Goal: Task Accomplishment & Management: Use online tool/utility

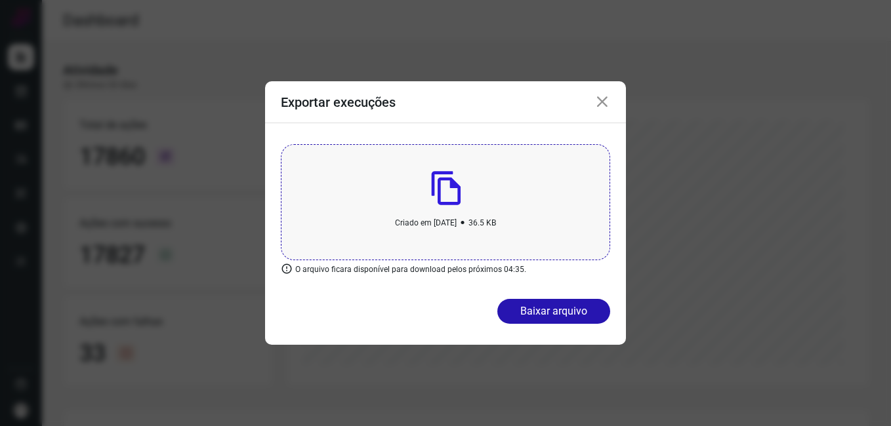
click at [601, 100] on icon at bounding box center [602, 102] width 16 height 16
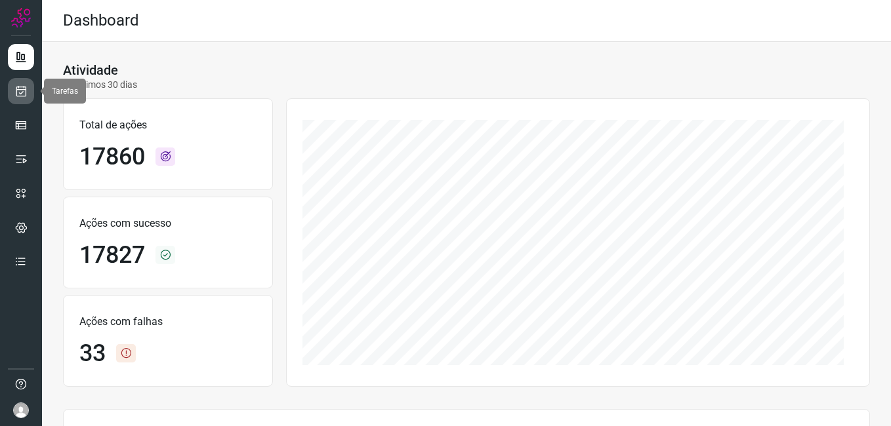
click at [24, 93] on icon at bounding box center [21, 91] width 14 height 13
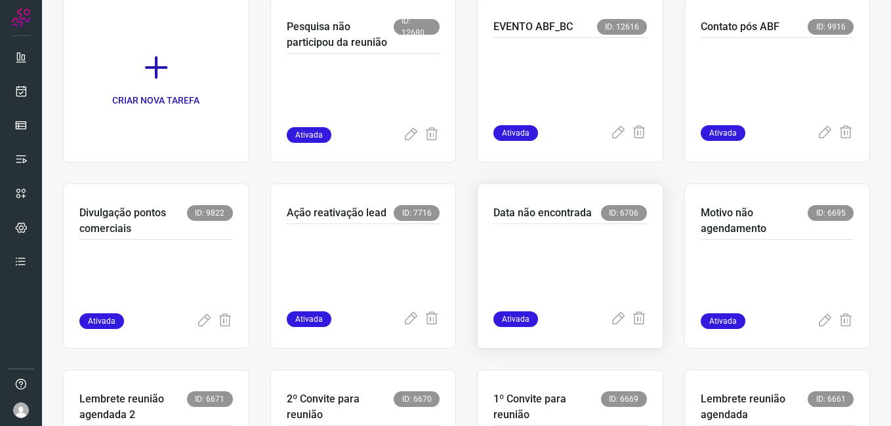
scroll to position [262, 0]
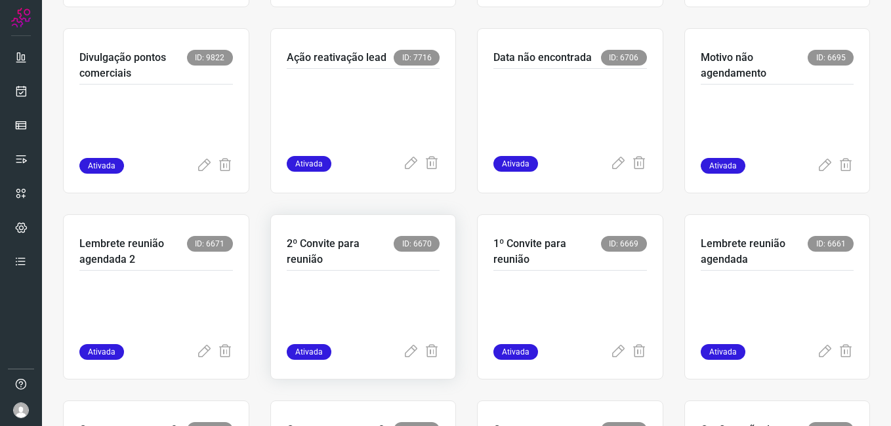
click at [375, 299] on p at bounding box center [363, 312] width 153 height 66
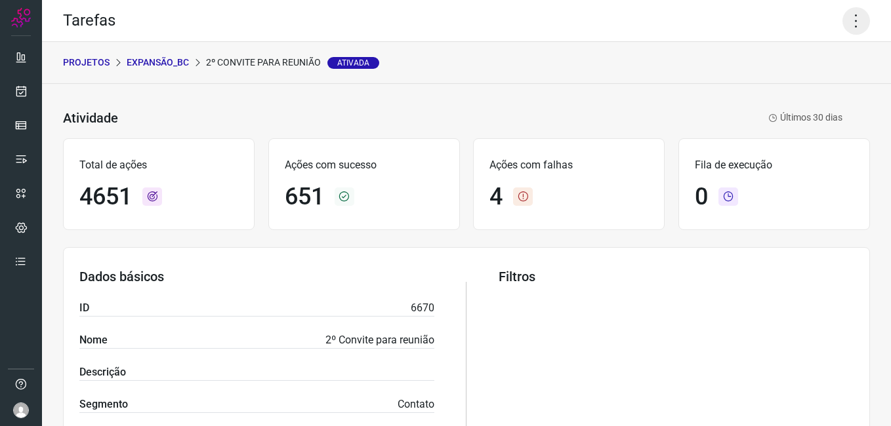
click at [845, 27] on icon at bounding box center [856, 21] width 28 height 28
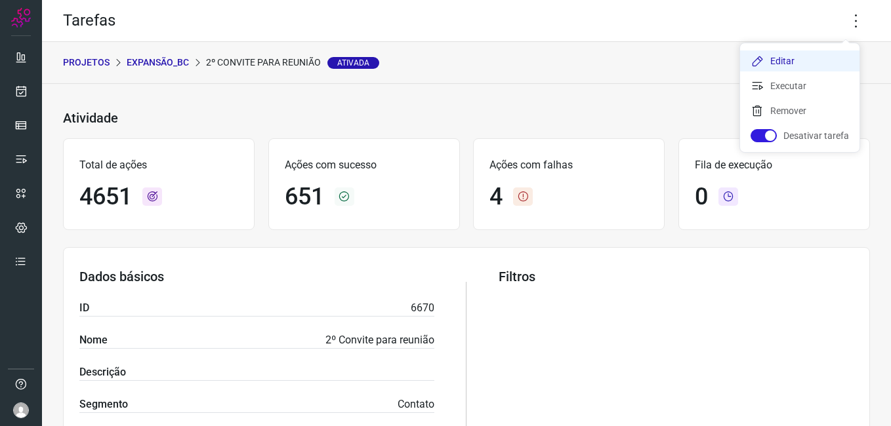
click at [796, 56] on li "Editar" at bounding box center [799, 60] width 119 height 21
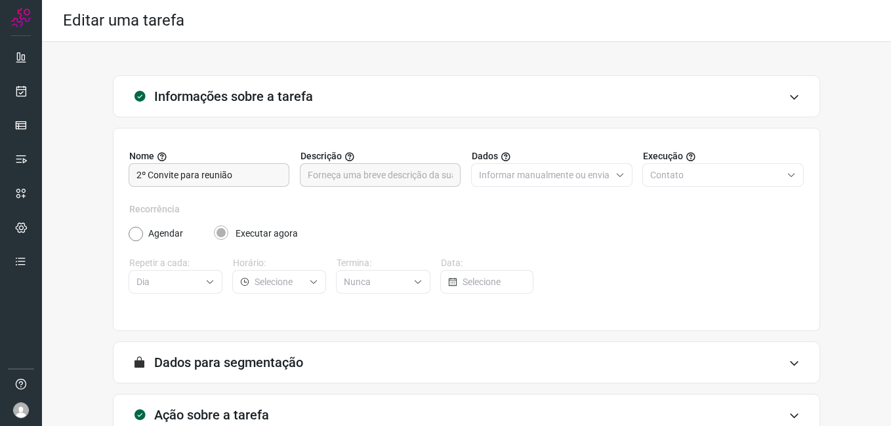
scroll to position [86, 0]
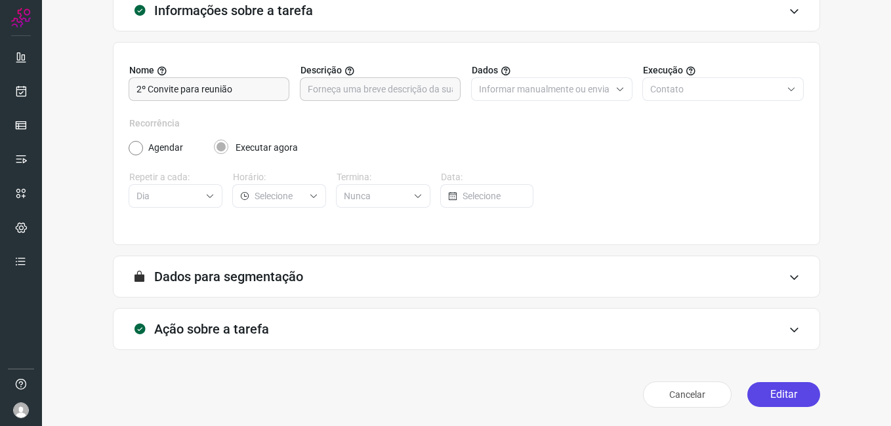
click at [779, 406] on button "Editar" at bounding box center [783, 394] width 73 height 25
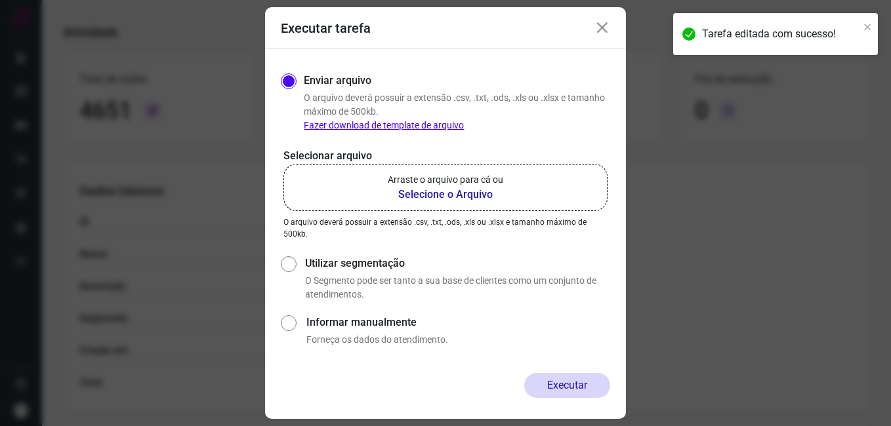
click at [427, 194] on b "Selecione o Arquivo" at bounding box center [445, 195] width 115 height 16
click at [0, 0] on input "Arraste o arquivo para cá ou Selecione o Arquivo" at bounding box center [0, 0] width 0 height 0
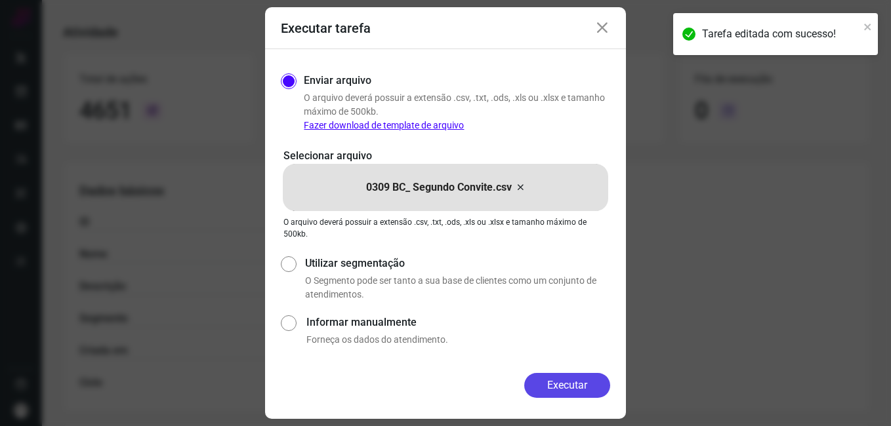
click at [542, 380] on button "Executar" at bounding box center [567, 385] width 86 height 25
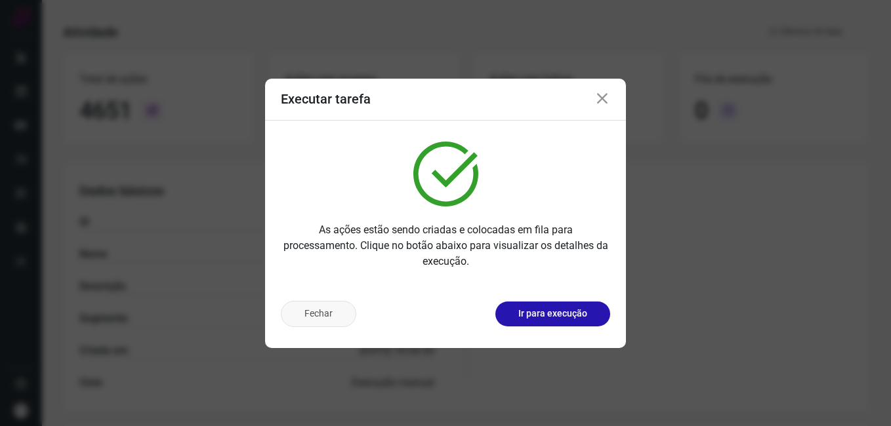
click at [319, 319] on button "Fechar" at bounding box center [318, 314] width 75 height 26
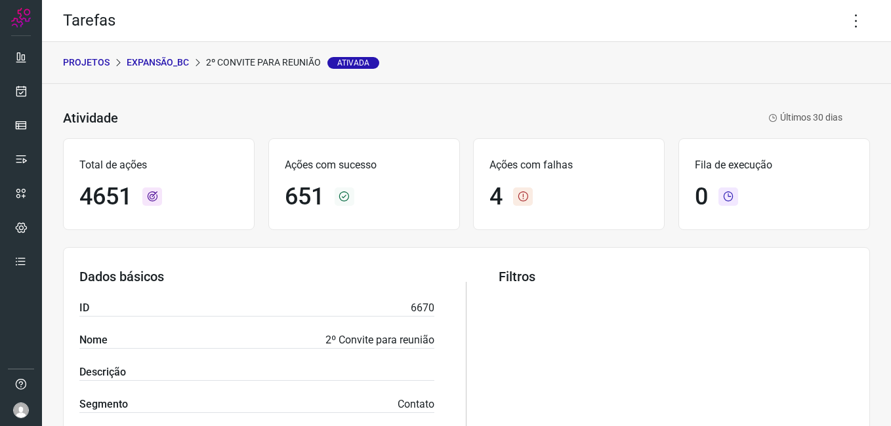
click at [172, 60] on p "Expansão_BC" at bounding box center [158, 63] width 62 height 14
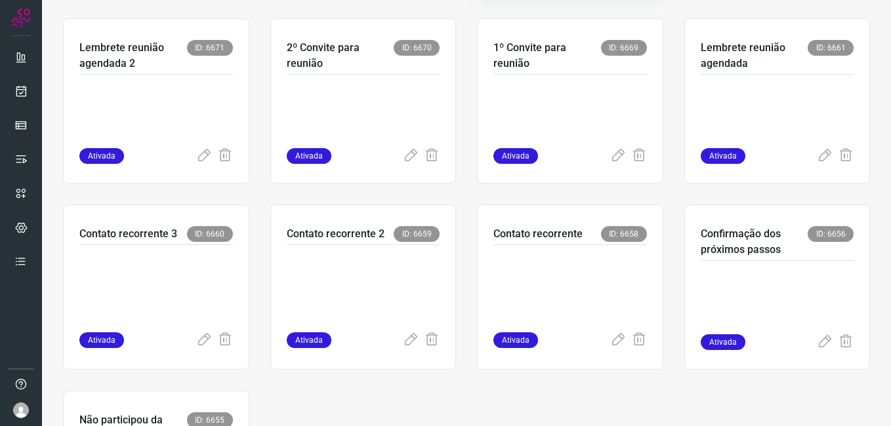
scroll to position [459, 0]
click at [540, 138] on p at bounding box center [569, 115] width 153 height 66
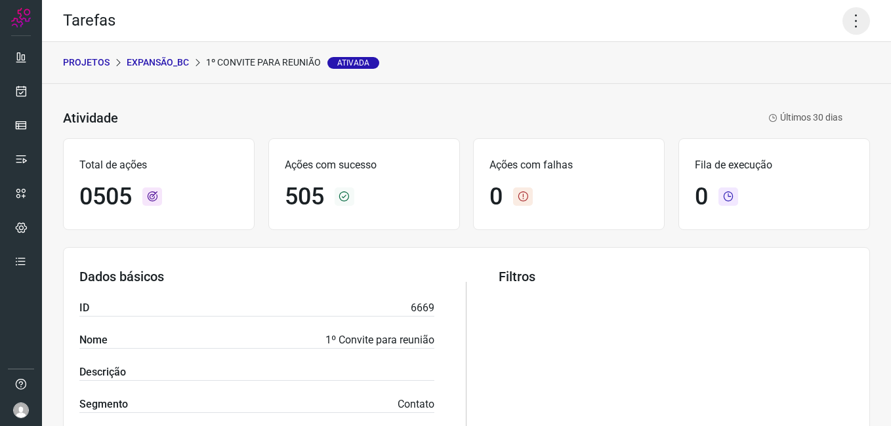
click at [846, 28] on icon at bounding box center [856, 21] width 28 height 28
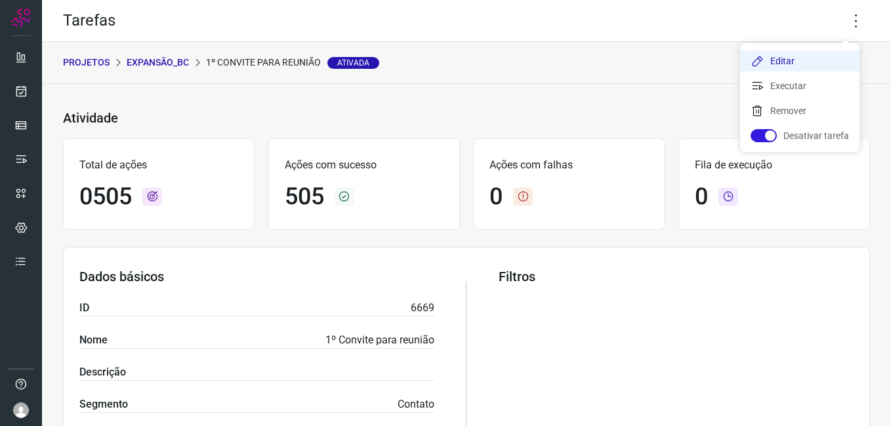
click at [793, 63] on li "Editar" at bounding box center [799, 60] width 119 height 21
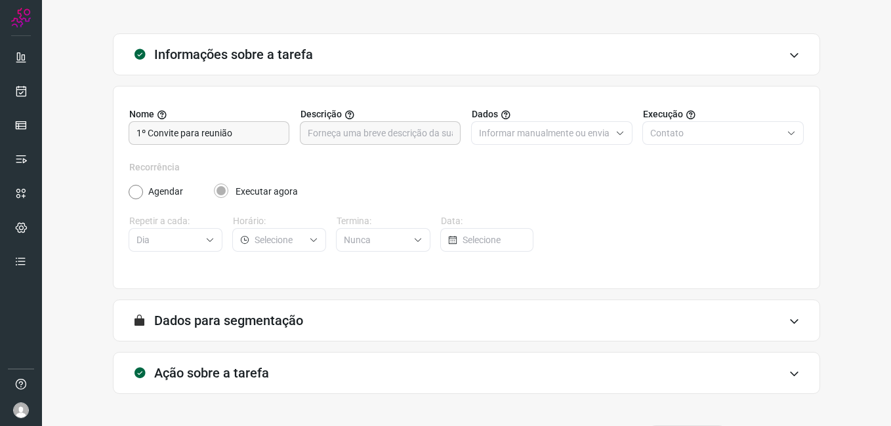
scroll to position [86, 0]
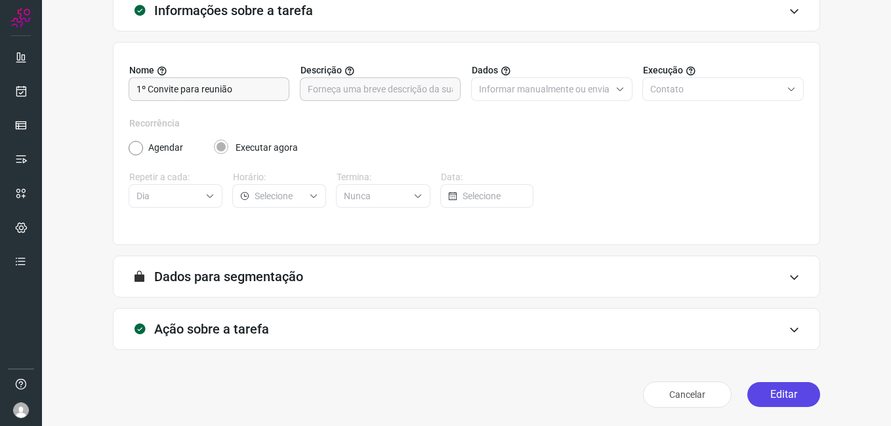
click at [772, 390] on button "Editar" at bounding box center [783, 394] width 73 height 25
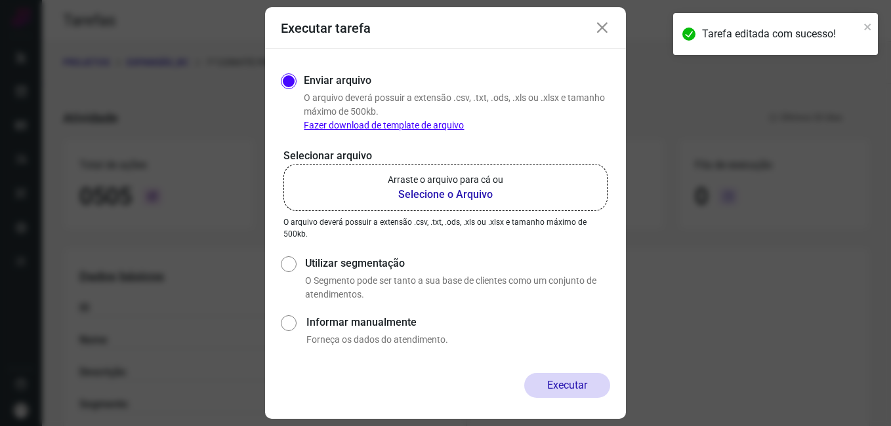
click at [423, 190] on b "Selecione o Arquivo" at bounding box center [445, 195] width 115 height 16
click at [0, 0] on input "Arraste o arquivo para cá ou Selecione o Arquivo" at bounding box center [0, 0] width 0 height 0
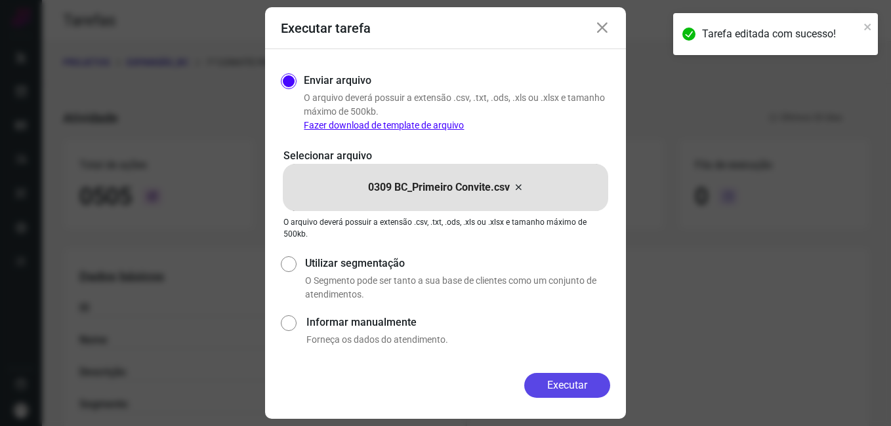
click at [531, 377] on button "Executar" at bounding box center [567, 385] width 86 height 25
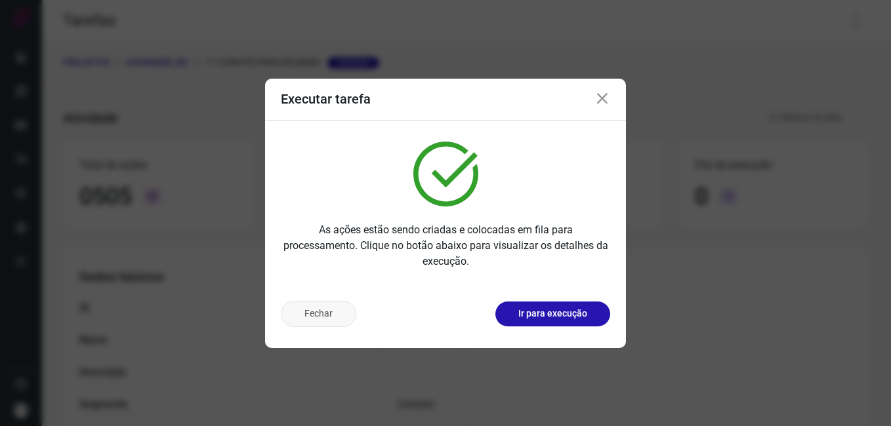
click at [308, 308] on button "Fechar" at bounding box center [318, 314] width 75 height 26
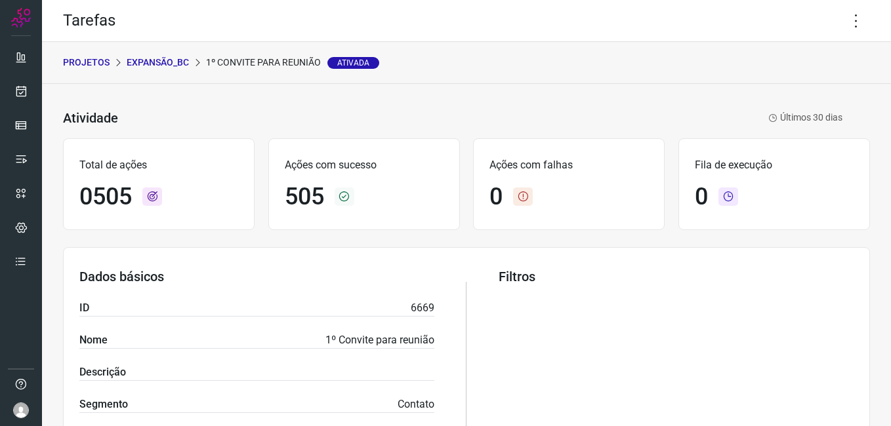
click at [173, 65] on p "Expansão_BC" at bounding box center [158, 63] width 62 height 14
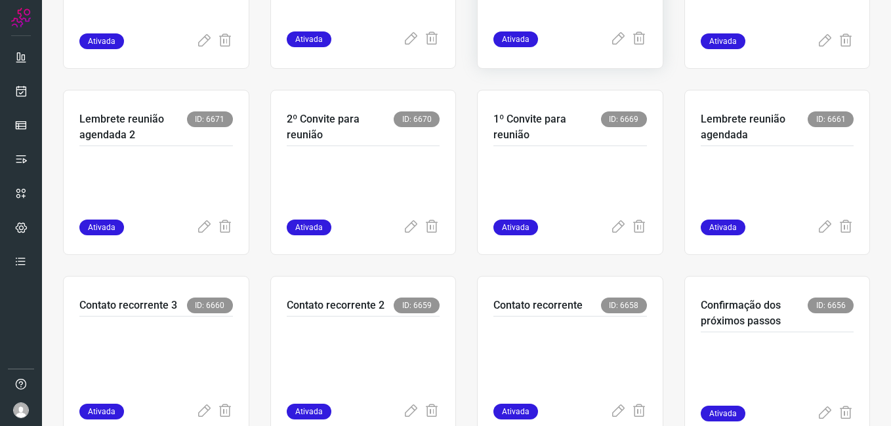
scroll to position [394, 0]
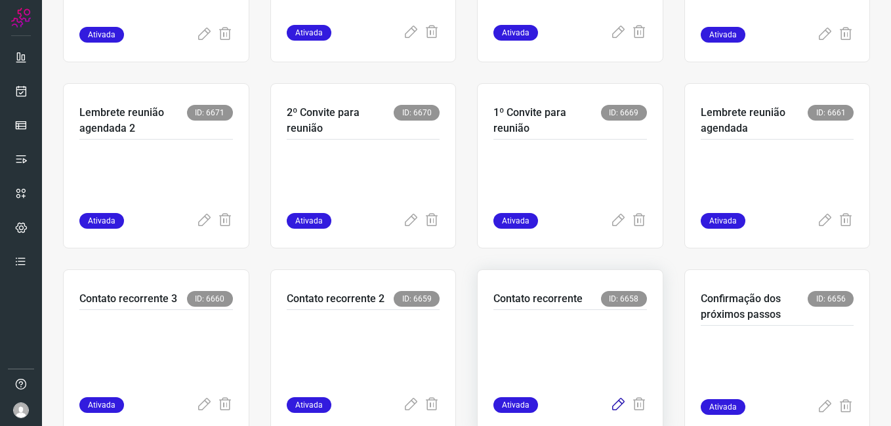
click at [610, 409] on icon at bounding box center [618, 405] width 16 height 16
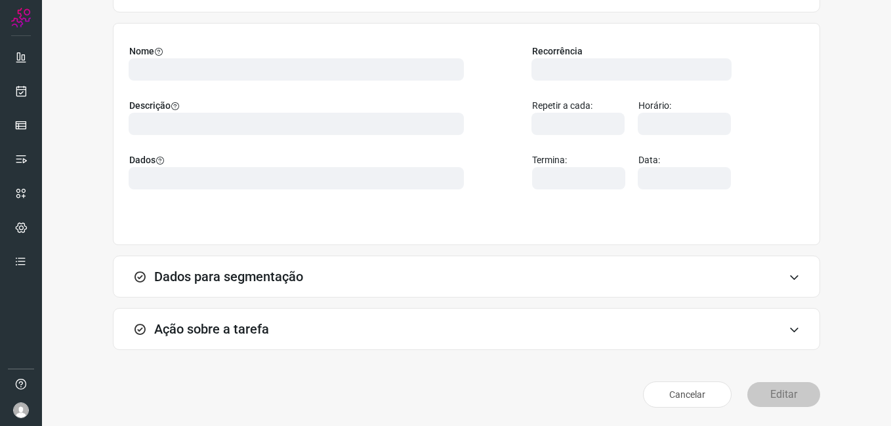
scroll to position [86, 0]
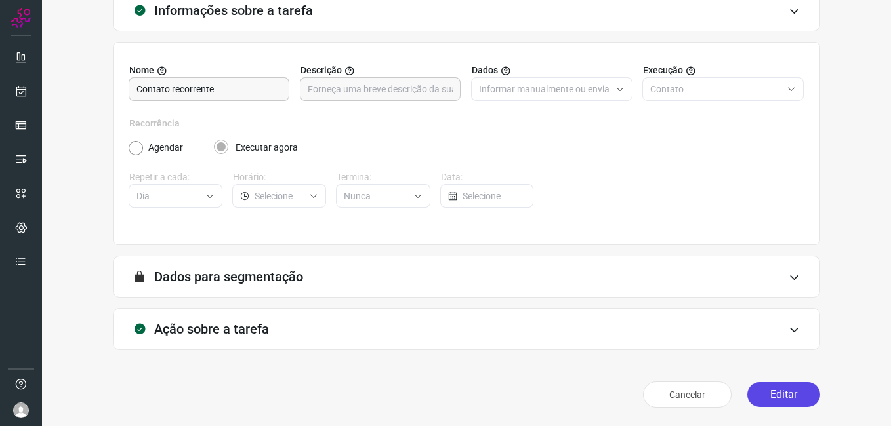
click at [768, 396] on button "Editar" at bounding box center [783, 394] width 73 height 25
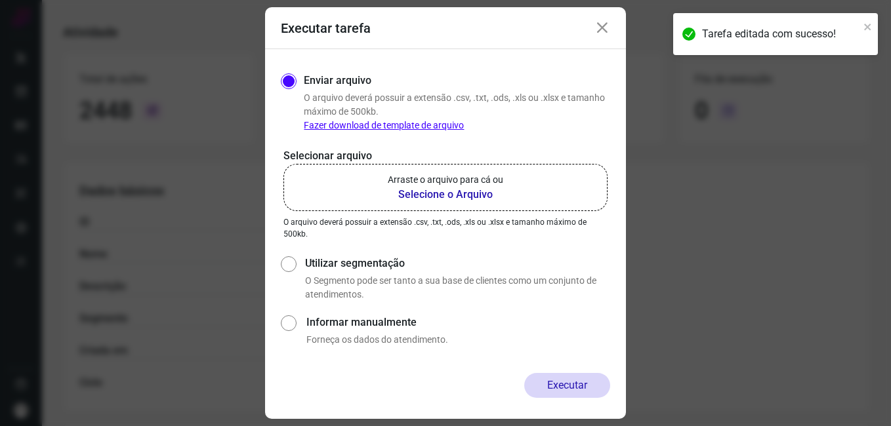
click at [425, 194] on b "Selecione o Arquivo" at bounding box center [445, 195] width 115 height 16
click at [0, 0] on input "Arraste o arquivo para cá ou Selecione o Arquivo" at bounding box center [0, 0] width 0 height 0
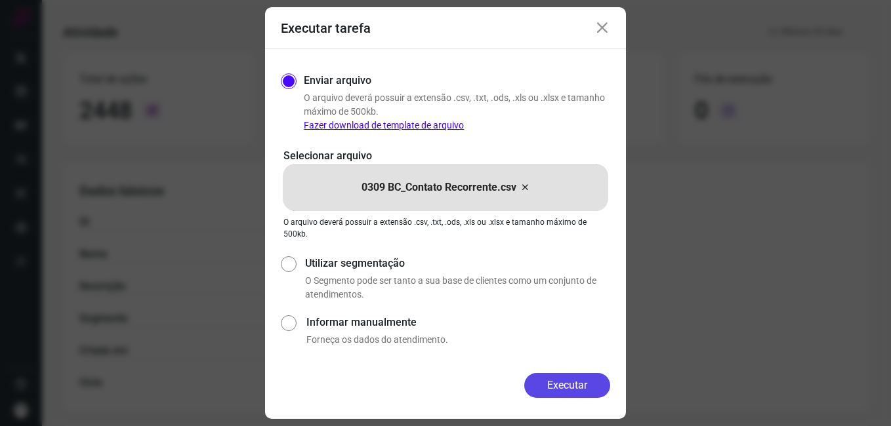
click at [548, 390] on button "Executar" at bounding box center [567, 385] width 86 height 25
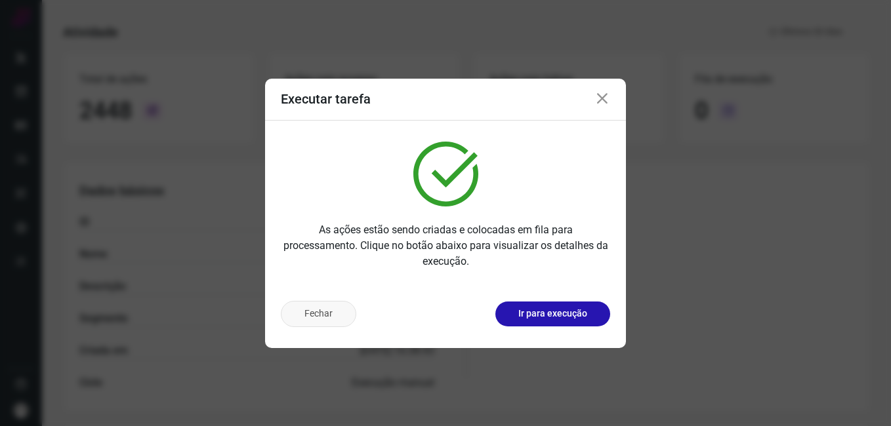
click at [334, 318] on button "Fechar" at bounding box center [318, 314] width 75 height 26
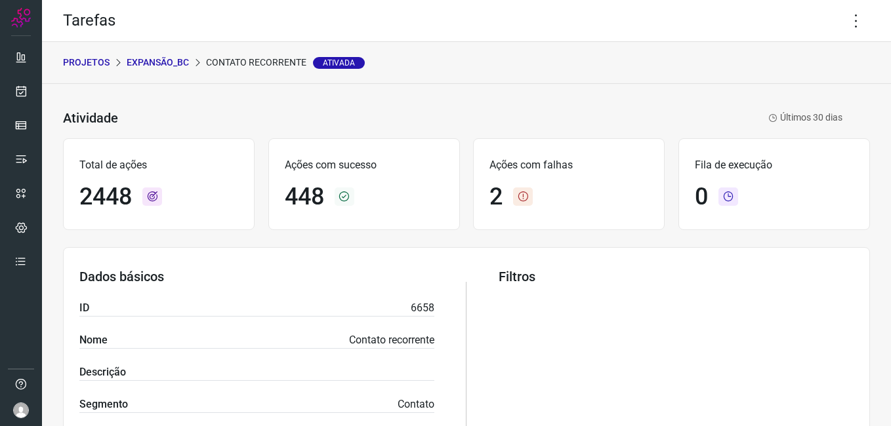
click at [172, 62] on p "Expansão_BC" at bounding box center [158, 63] width 62 height 14
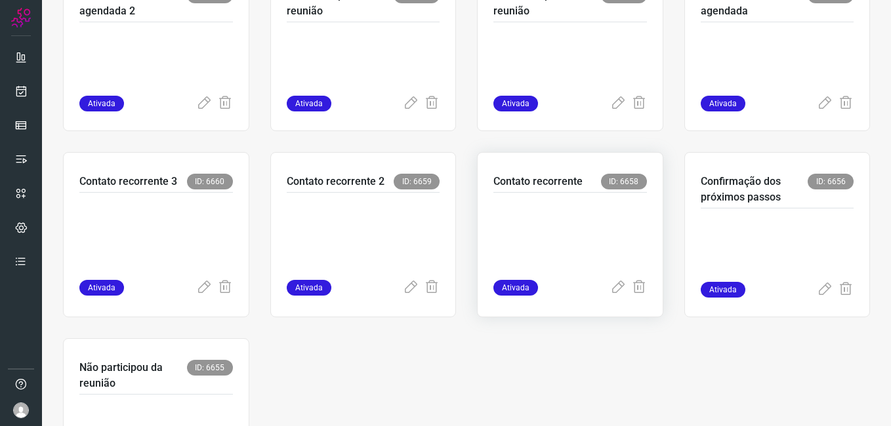
scroll to position [525, 0]
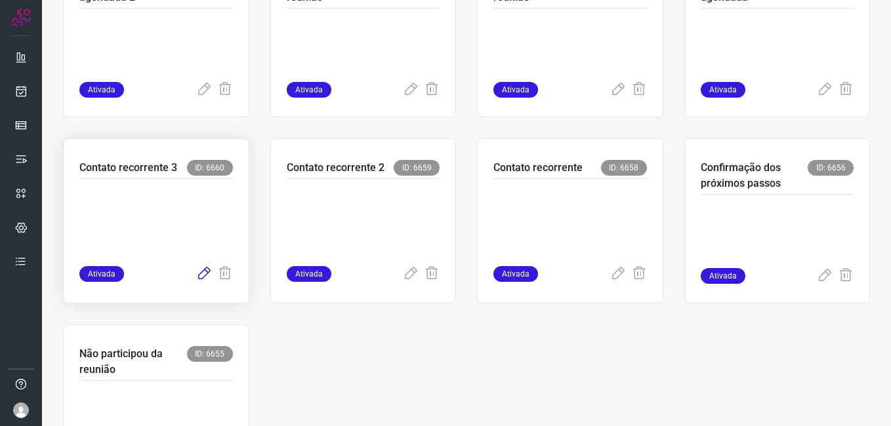
click at [199, 274] on icon at bounding box center [204, 274] width 16 height 16
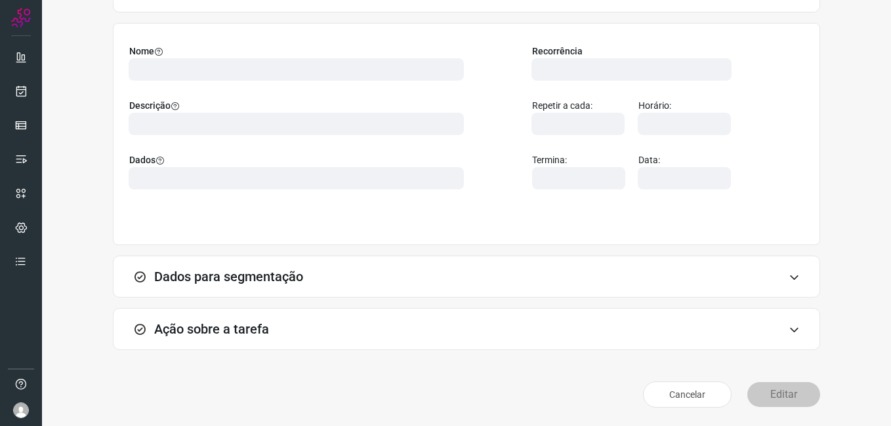
scroll to position [86, 0]
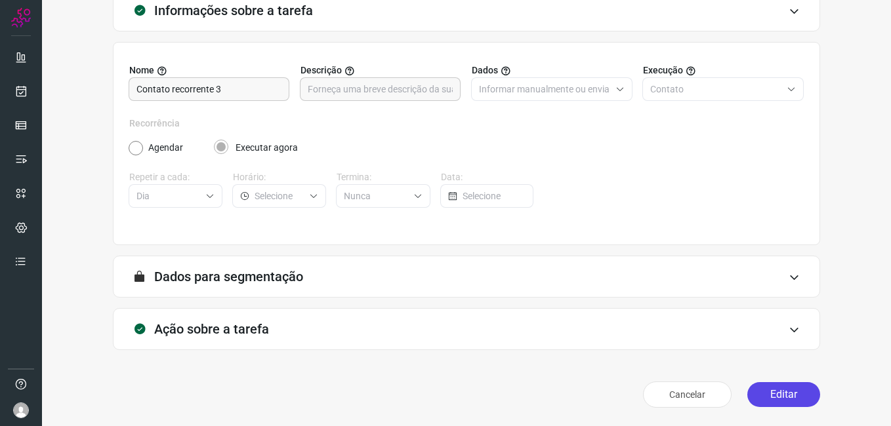
click at [756, 390] on button "Editar" at bounding box center [783, 394] width 73 height 25
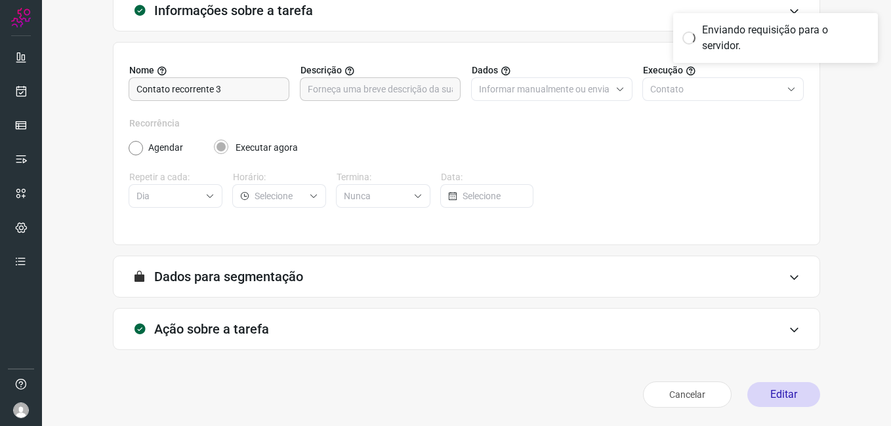
scroll to position [0, 0]
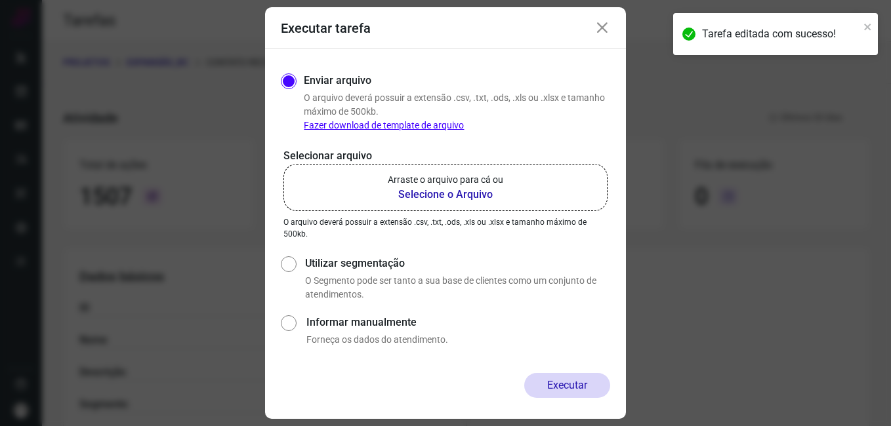
click at [426, 193] on b "Selecione o Arquivo" at bounding box center [445, 195] width 115 height 16
click at [0, 0] on input "Arraste o arquivo para cá ou Selecione o Arquivo" at bounding box center [0, 0] width 0 height 0
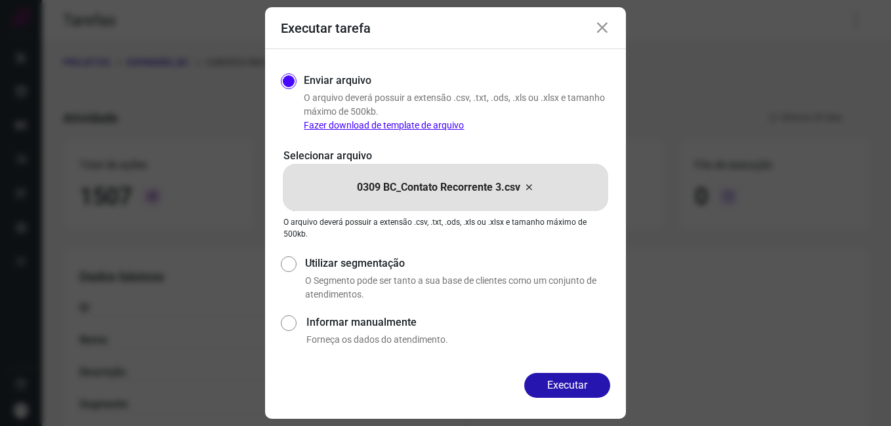
click at [595, 28] on icon at bounding box center [602, 28] width 16 height 16
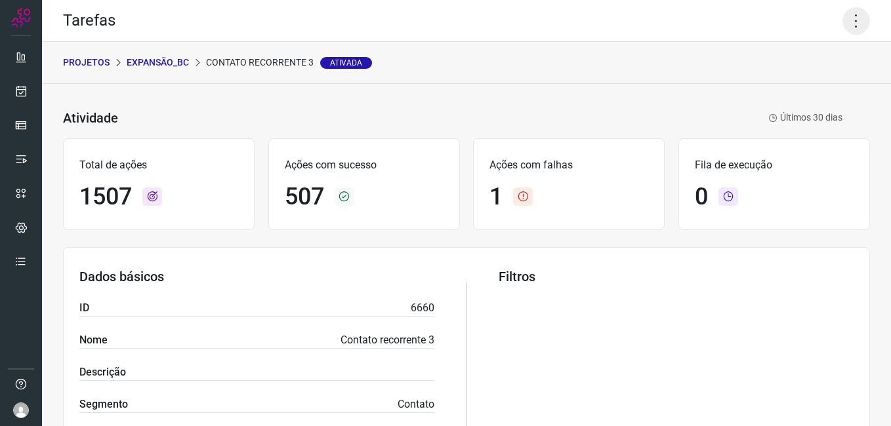
click at [845, 28] on icon at bounding box center [856, 21] width 28 height 28
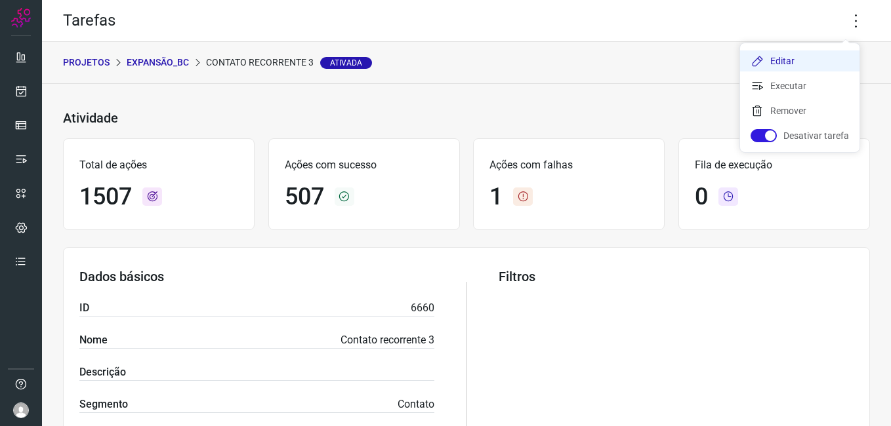
click at [793, 60] on li "Editar" at bounding box center [799, 60] width 119 height 21
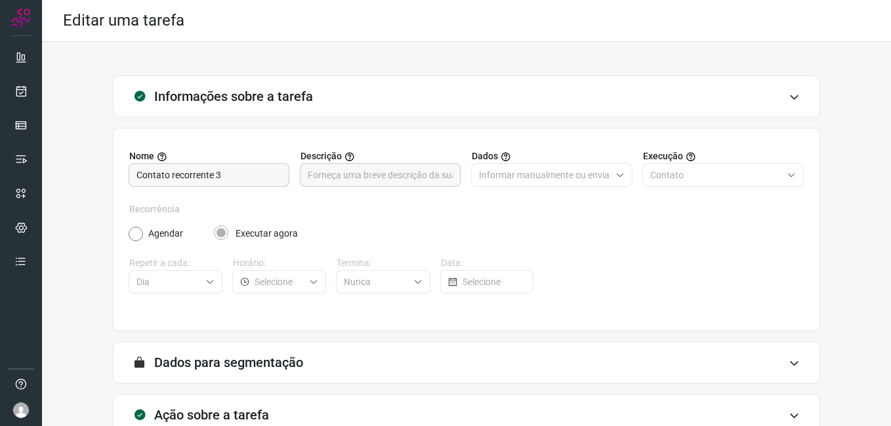
scroll to position [67, 0]
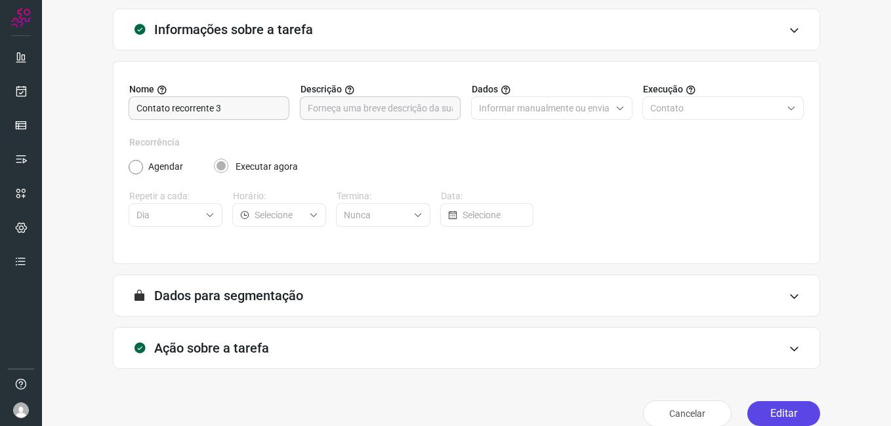
click at [780, 415] on button "Editar" at bounding box center [783, 413] width 73 height 25
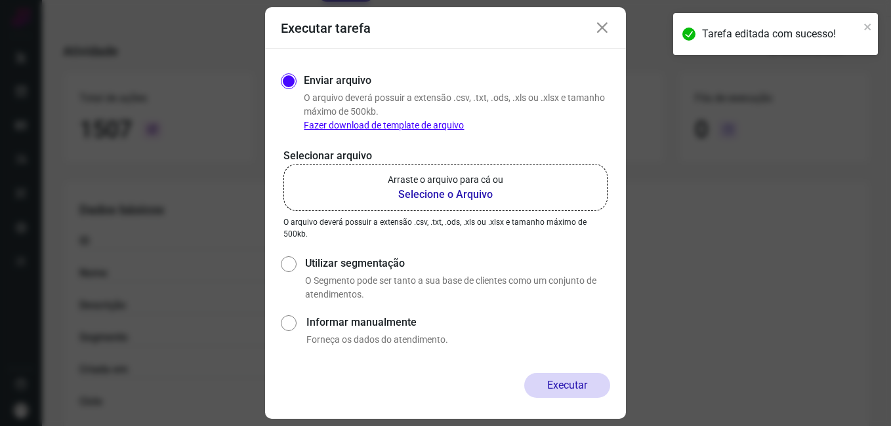
click at [420, 193] on b "Selecione o Arquivo" at bounding box center [445, 195] width 115 height 16
click at [0, 0] on input "Arraste o arquivo para cá ou Selecione o Arquivo" at bounding box center [0, 0] width 0 height 0
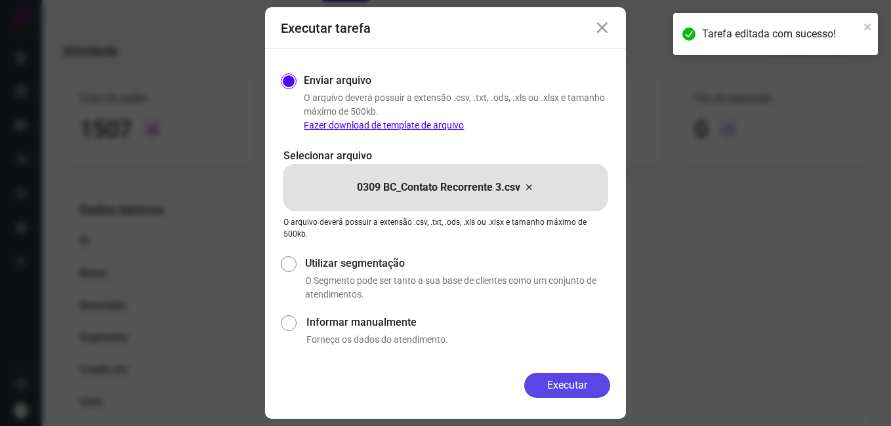
click at [551, 383] on button "Executar" at bounding box center [567, 385] width 86 height 25
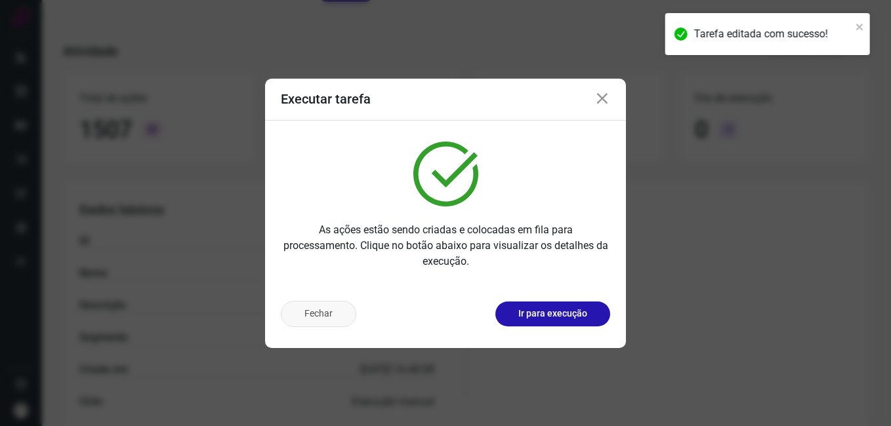
click at [336, 310] on button "Fechar" at bounding box center [318, 314] width 75 height 26
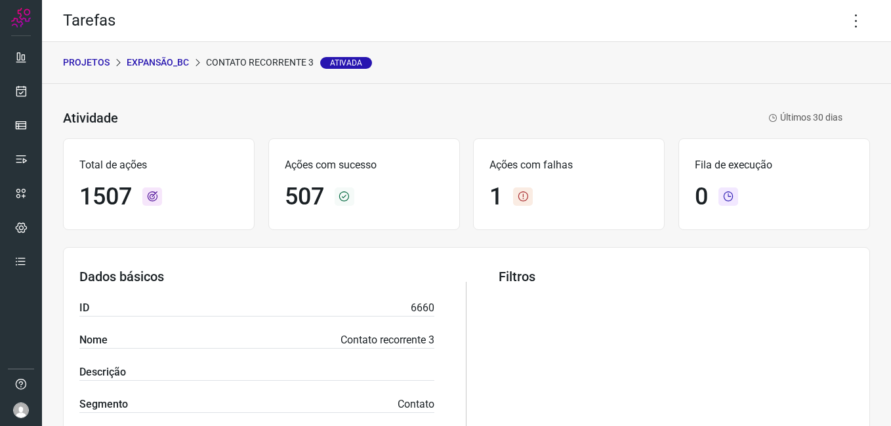
click at [178, 64] on p "Expansão_BC" at bounding box center [158, 63] width 62 height 14
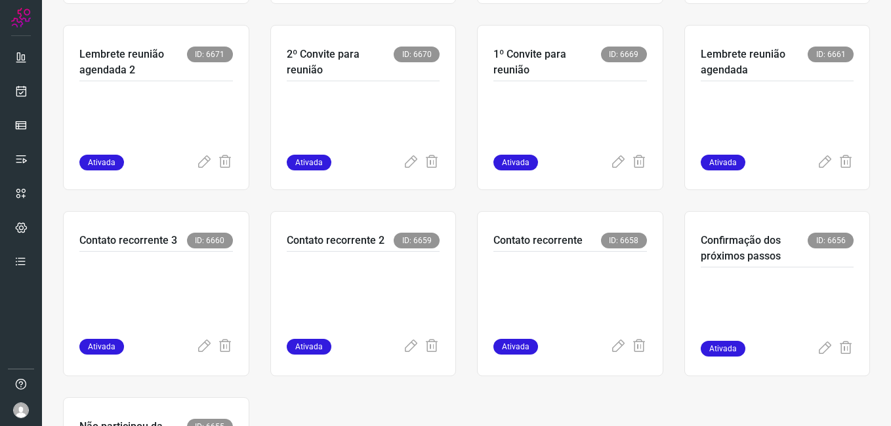
scroll to position [459, 0]
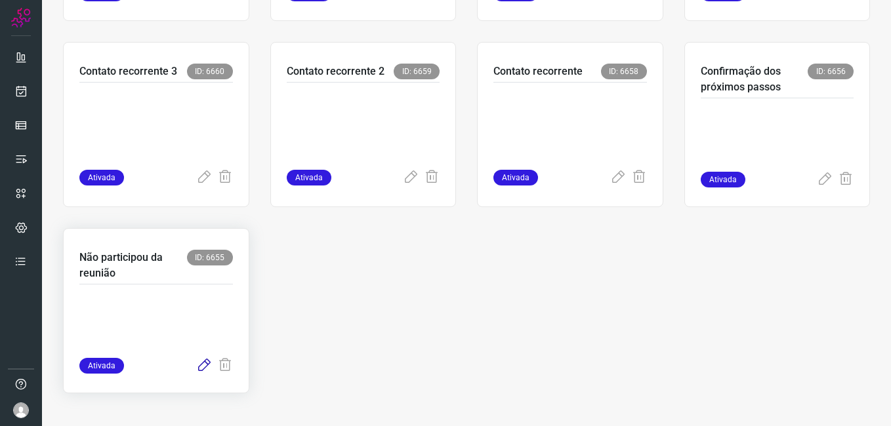
click at [203, 363] on icon at bounding box center [204, 366] width 16 height 16
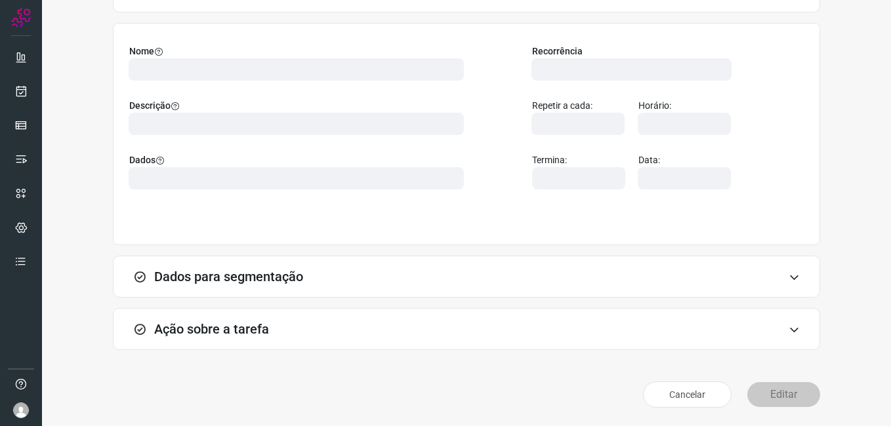
scroll to position [86, 0]
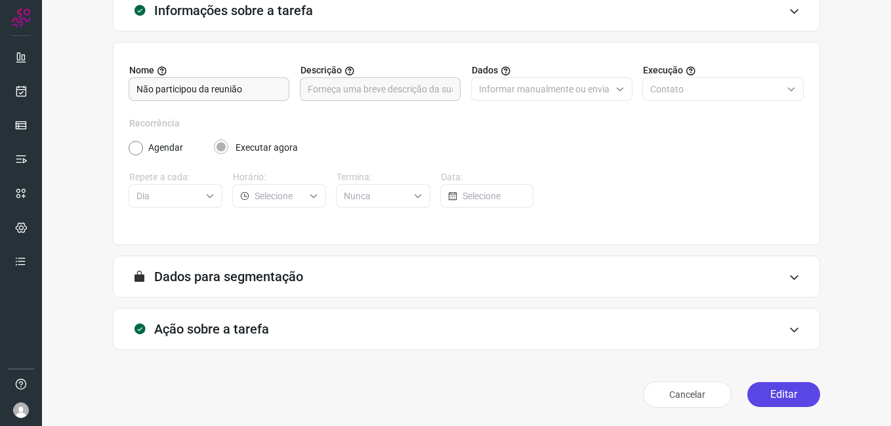
click at [747, 386] on button "Editar" at bounding box center [783, 394] width 73 height 25
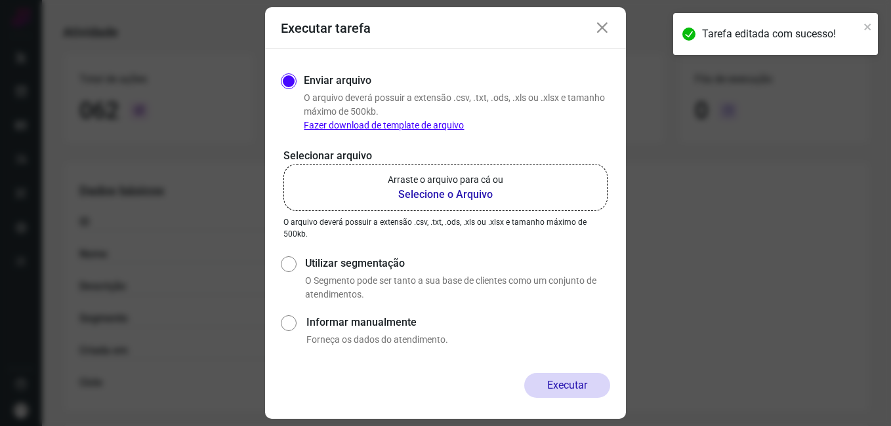
click at [436, 199] on b "Selecione o Arquivo" at bounding box center [445, 195] width 115 height 16
click at [0, 0] on input "Arraste o arquivo para cá ou Selecione o Arquivo" at bounding box center [0, 0] width 0 height 0
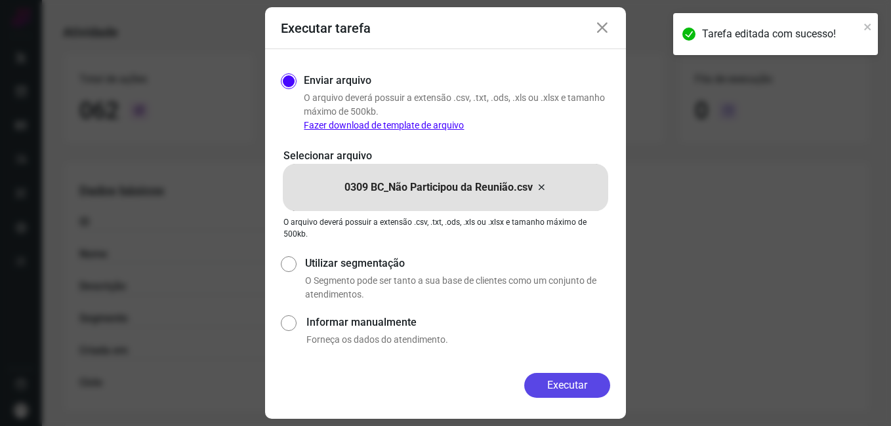
click at [541, 384] on button "Executar" at bounding box center [567, 385] width 86 height 25
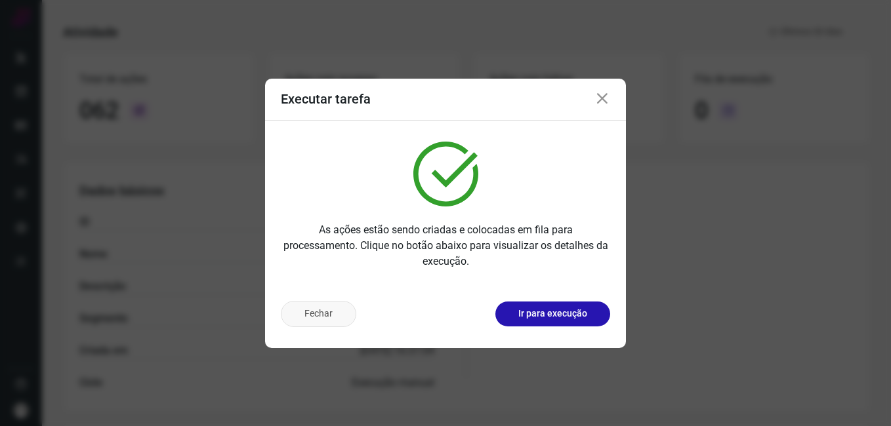
click at [332, 321] on button "Fechar" at bounding box center [318, 314] width 75 height 26
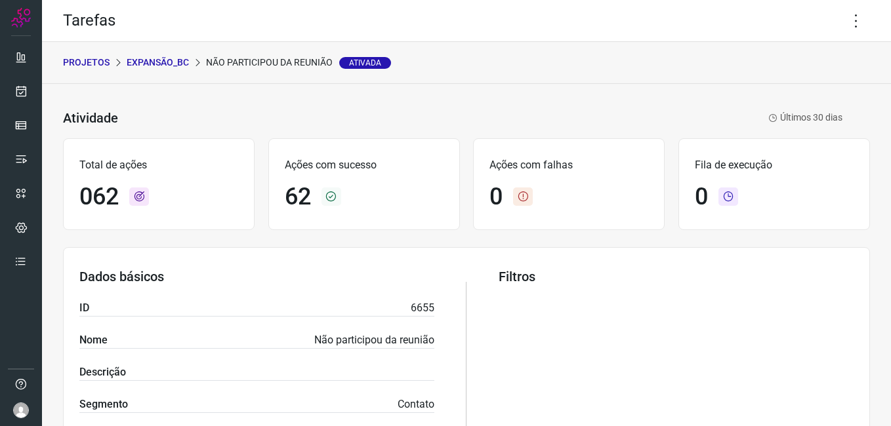
click at [170, 58] on p "Expansão_BC" at bounding box center [158, 63] width 62 height 14
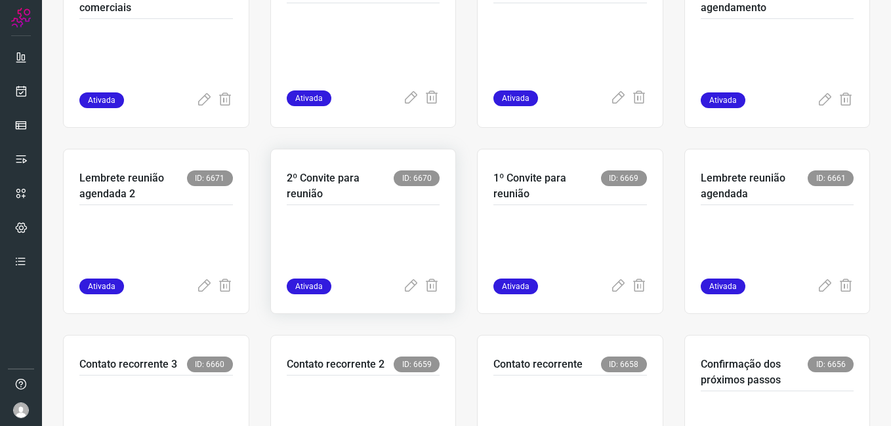
click at [357, 247] on p at bounding box center [363, 246] width 153 height 66
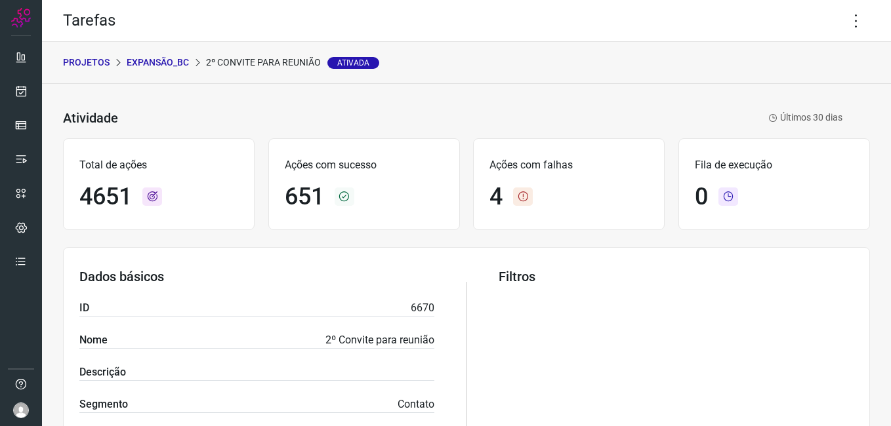
click at [150, 62] on p "Expansão_BC" at bounding box center [158, 63] width 62 height 14
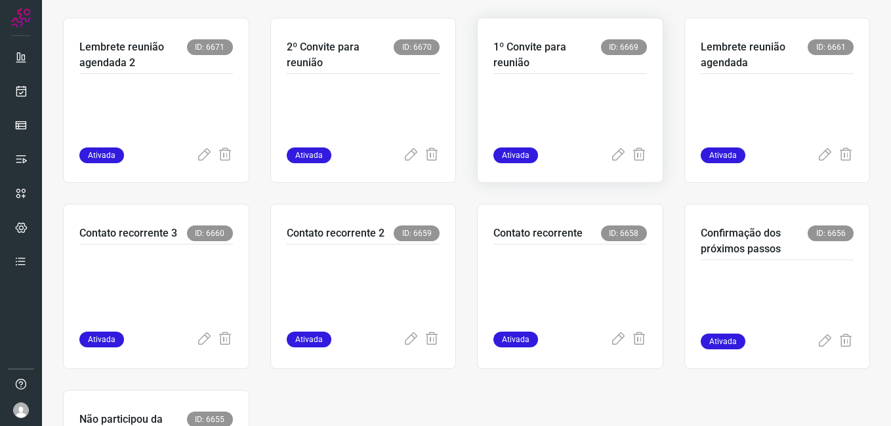
click at [684, 108] on div "1º Convite para reunião ID: 6669 Ativada" at bounding box center [777, 100] width 186 height 165
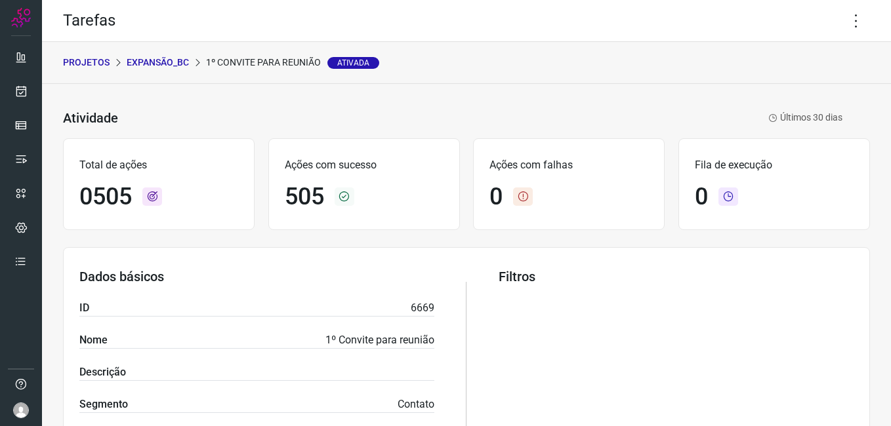
click at [166, 62] on p "Expansão_BC" at bounding box center [158, 63] width 62 height 14
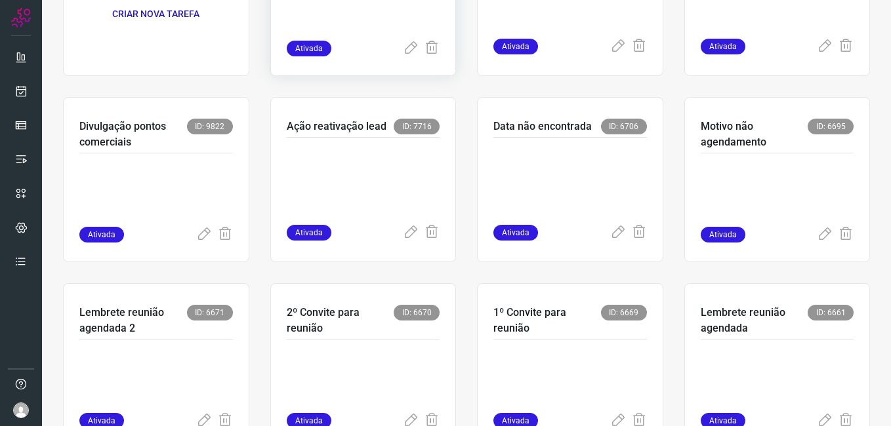
scroll to position [459, 0]
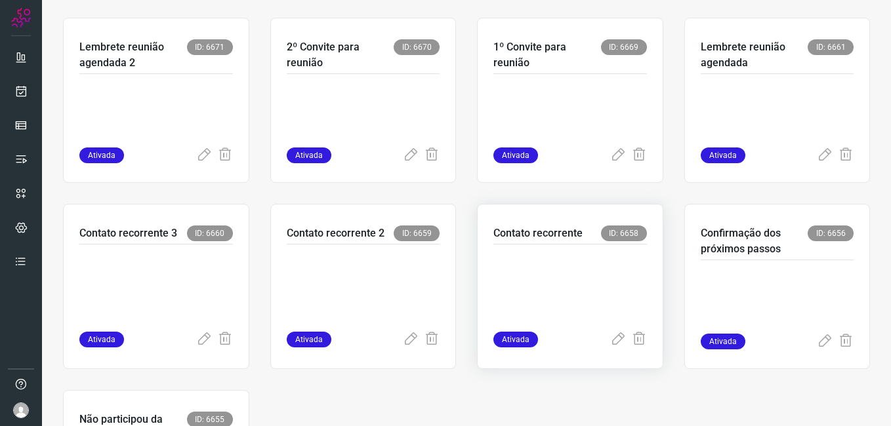
click at [534, 289] on p at bounding box center [569, 285] width 153 height 66
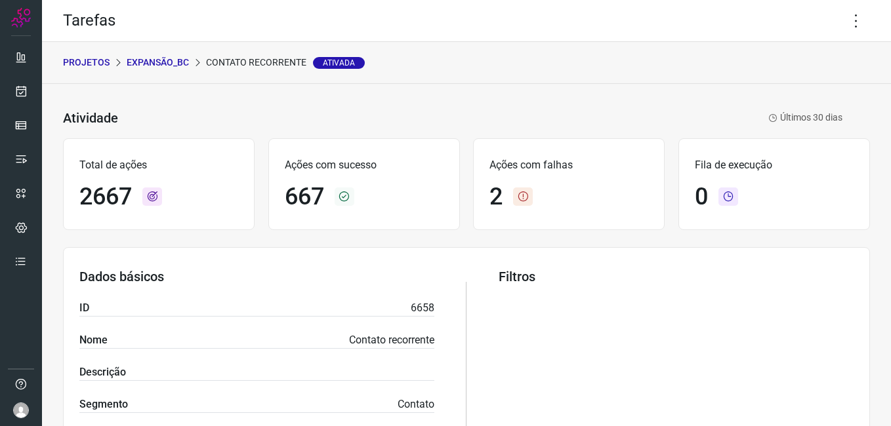
click at [152, 65] on p "Expansão_BC" at bounding box center [158, 63] width 62 height 14
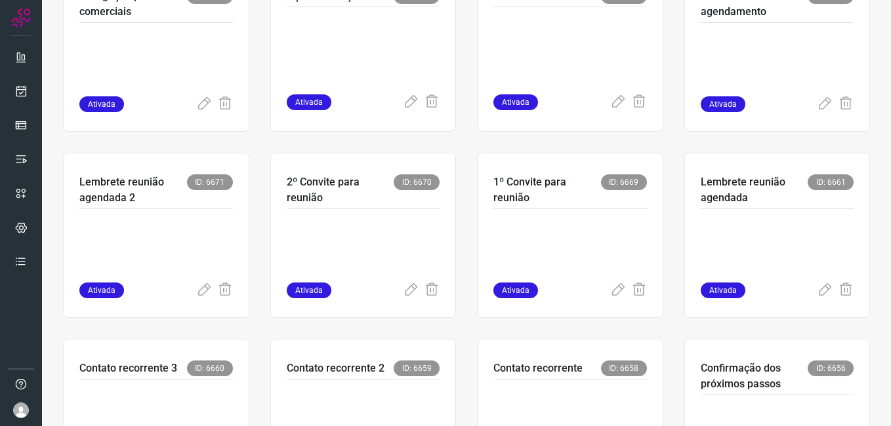
scroll to position [394, 0]
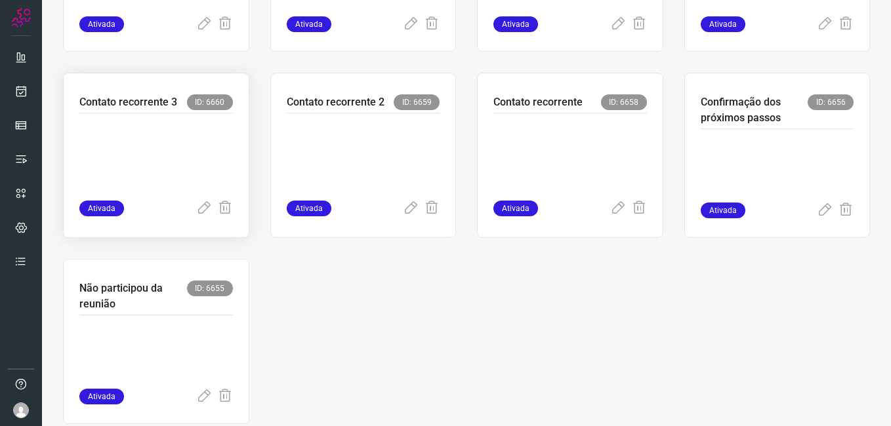
click at [154, 183] on p at bounding box center [155, 154] width 153 height 66
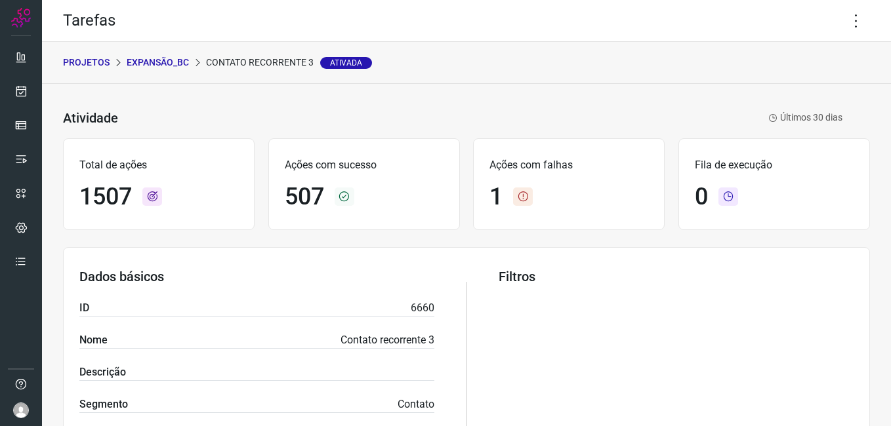
click at [168, 60] on p "Expansão_BC" at bounding box center [158, 63] width 62 height 14
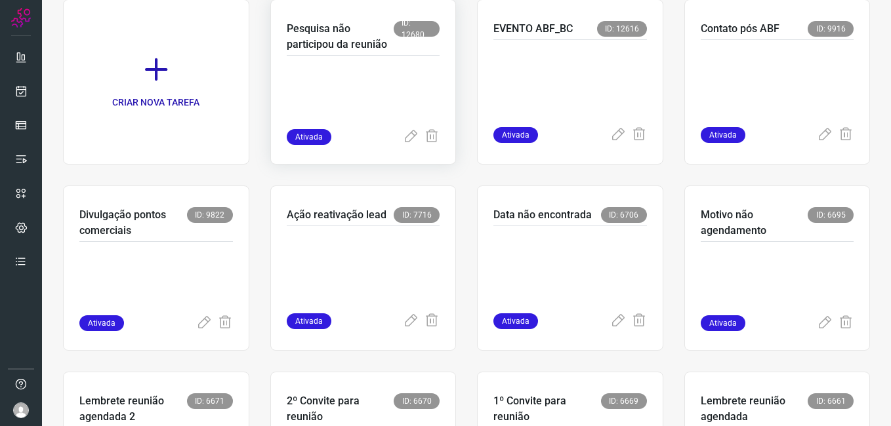
scroll to position [459, 0]
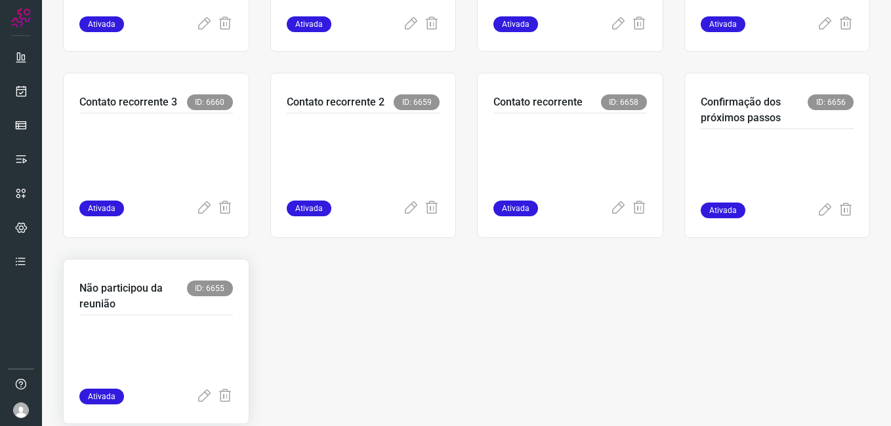
click at [167, 328] on p at bounding box center [155, 356] width 153 height 66
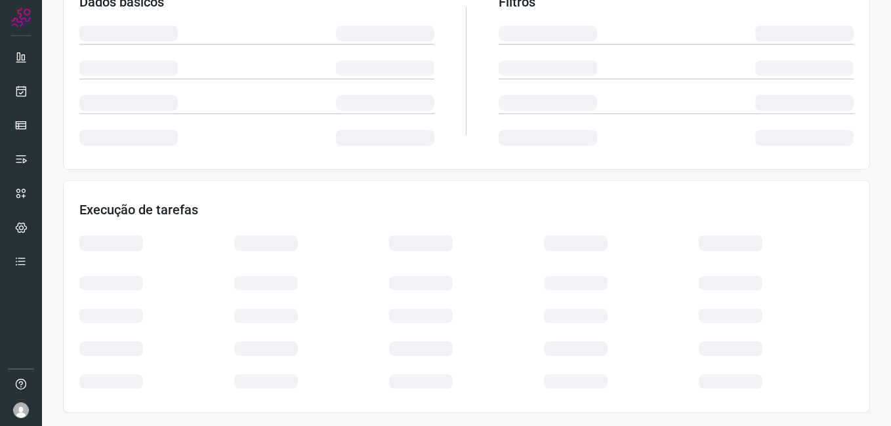
scroll to position [251, 0]
